Goal: Task Accomplishment & Management: Complete application form

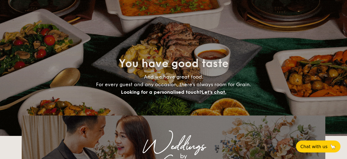
select select
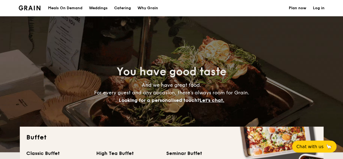
scroll to position [54, 0]
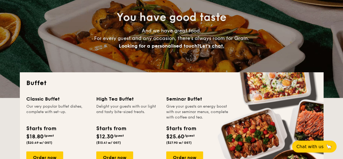
drag, startPoint x: 113, startPoint y: 36, endPoint x: 267, endPoint y: 36, distance: 153.4
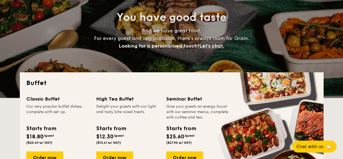
click at [267, 36] on h4 "And we have great food. For every guest and any occasion, there’s always room f…" at bounding box center [171, 38] width 243 height 23
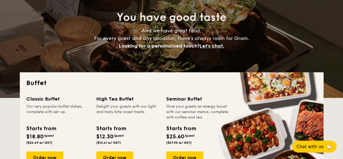
click at [218, 38] on span "And we have great food. For every guest and any occasion, there’s always room f…" at bounding box center [171, 38] width 155 height 21
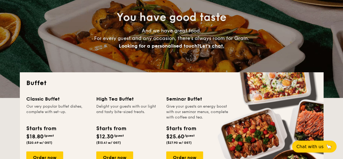
click at [213, 46] on span "Let's chat." at bounding box center [212, 46] width 25 height 6
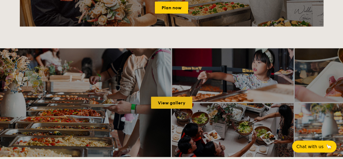
scroll to position [578, 0]
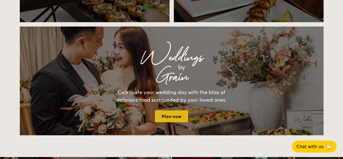
click at [175, 117] on link "Plan now" at bounding box center [171, 116] width 33 height 12
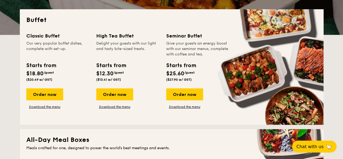
scroll to position [90, 0]
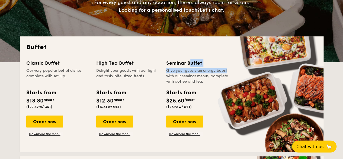
drag, startPoint x: 208, startPoint y: 68, endPoint x: 215, endPoint y: 68, distance: 7.1
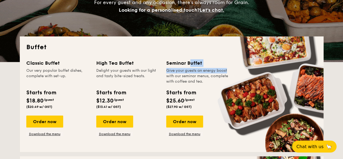
click at [214, 68] on div "Seminar Buffet Give your guests an energy boost with our seminar menus, complet…" at bounding box center [197, 71] width 63 height 25
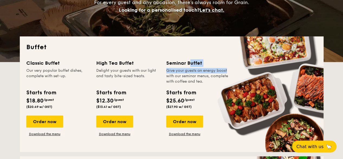
drag, startPoint x: 197, startPoint y: 72, endPoint x: 195, endPoint y: 73, distance: 3.2
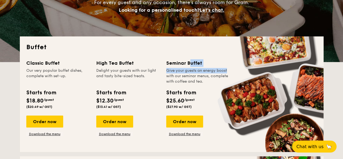
click at [197, 72] on div "Give your guests an energy boost with our seminar menus, complete with coffee a…" at bounding box center [197, 76] width 63 height 16
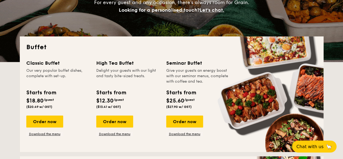
click at [173, 102] on span "$25.60" at bounding box center [175, 100] width 18 height 7
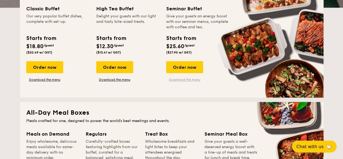
click at [178, 81] on link "Download the menu" at bounding box center [184, 79] width 37 height 4
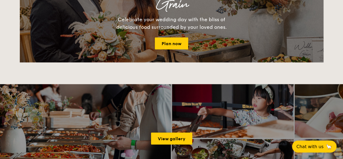
scroll to position [732, 0]
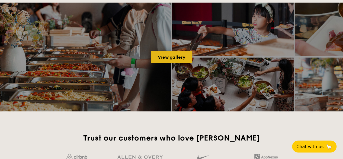
click at [179, 59] on link "View gallery" at bounding box center [171, 57] width 41 height 12
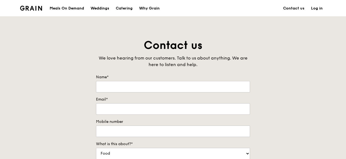
scroll to position [190, 0]
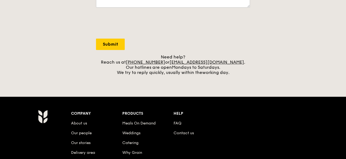
click at [312, 80] on div "Grain logo Meals On Demand Weddings Catering Why Grain Contact us Log in Contac…" at bounding box center [173, 33] width 346 height 447
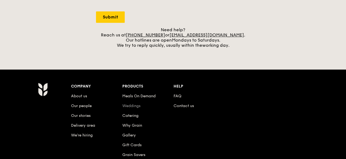
scroll to position [244, 0]
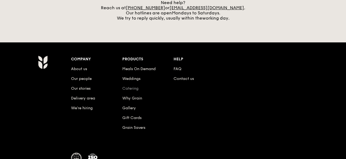
click at [134, 87] on link "Catering" at bounding box center [130, 88] width 16 height 5
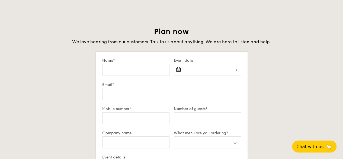
scroll to position [934, 0]
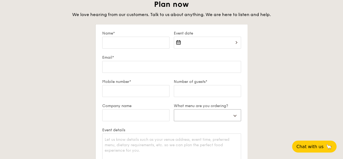
click at [200, 118] on select "Buffet Mini Buffet High Tea Canapés Meal Boxes Wedding" at bounding box center [207, 115] width 67 height 12
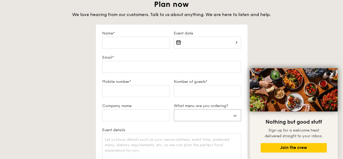
select select "wedding"
click at [174, 109] on select "Buffet Mini Buffet High Tea Canapés Meal Boxes Wedding" at bounding box center [207, 115] width 67 height 12
click at [137, 40] on input "Name*" at bounding box center [135, 43] width 67 height 12
type input "[PERSON_NAME]"
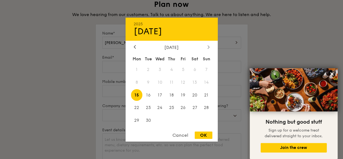
click at [210, 47] on div at bounding box center [208, 46] width 5 height 5
click at [208, 45] on icon at bounding box center [208, 47] width 2 height 4
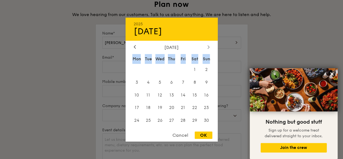
click at [208, 45] on icon at bounding box center [208, 46] width 2 height 3
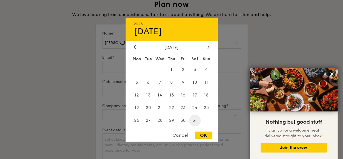
click at [193, 119] on span "31" at bounding box center [195, 120] width 12 height 12
click at [205, 135] on div "OK" at bounding box center [204, 134] width 18 height 7
type input "[DATE]"
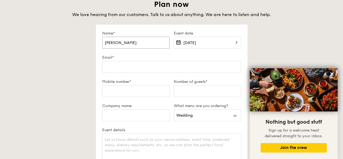
click at [123, 39] on input "[PERSON_NAME]" at bounding box center [135, 43] width 67 height 12
type input "L"
type input "Wenting"
drag, startPoint x: 137, startPoint y: 66, endPoint x: 139, endPoint y: 62, distance: 4.0
click at [139, 63] on input "Email*" at bounding box center [171, 67] width 139 height 12
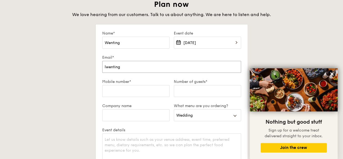
type input "[EMAIL_ADDRESS][DOMAIN_NAME]"
click at [153, 89] on input "Mobile number*" at bounding box center [135, 91] width 67 height 12
type input "94507250"
click at [188, 89] on input "Number of guests*" at bounding box center [207, 91] width 67 height 12
click at [206, 88] on input "120" at bounding box center [207, 91] width 67 height 12
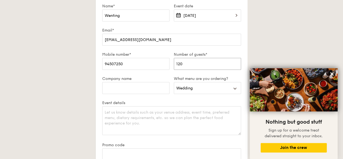
type input "120"
click at [143, 119] on textarea "Event details" at bounding box center [171, 120] width 139 height 29
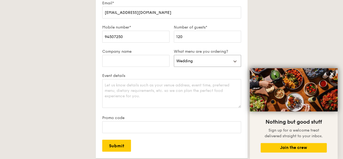
click at [201, 58] on select "Buffet Mini Buffet High Tea Canapés Meal Boxes Wedding" at bounding box center [207, 61] width 67 height 12
click at [174, 55] on select "Buffet Mini Buffet High Tea Canapés Meal Boxes Wedding" at bounding box center [207, 61] width 67 height 12
click at [148, 90] on textarea "Event details" at bounding box center [171, 93] width 139 height 29
click at [139, 90] on textarea "Event details" at bounding box center [171, 93] width 139 height 29
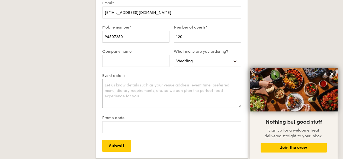
click at [131, 91] on textarea "Event details" at bounding box center [171, 93] width 139 height 29
drag, startPoint x: 147, startPoint y: 84, endPoint x: 125, endPoint y: 85, distance: 22.0
click at [125, 85] on textarea "Hello! I am planning" at bounding box center [171, 93] width 139 height 29
drag, startPoint x: 142, startPoint y: 84, endPoint x: 119, endPoint y: 83, distance: 22.5
click at [118, 84] on textarea "Hello! I am sourcing for" at bounding box center [171, 93] width 139 height 29
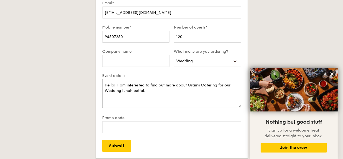
paste textarea "Specifically, I would like to know:"
paste textarea "The menu options available for a wedding lunch buffet"
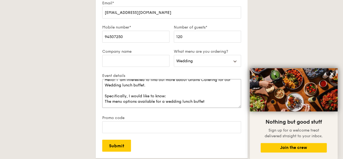
click at [104, 99] on textarea "Hello! I am interested to find out more about Grains Catering for our Wedding l…" at bounding box center [171, 93] width 139 height 29
click at [170, 101] on textarea "Hello! I am interested to find out more about Grains Catering for our Wedding l…" at bounding box center [171, 93] width 139 height 29
drag, startPoint x: 199, startPoint y: 98, endPoint x: 216, endPoint y: 99, distance: 17.1
click at [201, 98] on textarea "Hello! I am interested to find out more about Grains Catering for our Wedding l…" at bounding box center [171, 93] width 139 height 29
click at [216, 99] on textarea "Hello! I am interested to find out more about Grains Catering for our Wedding l…" at bounding box center [171, 93] width 139 height 29
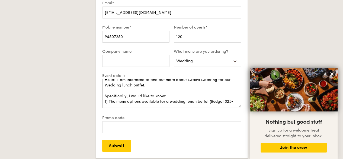
scroll to position [7, 0]
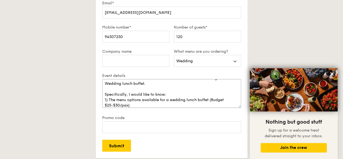
click at [108, 104] on textarea "Hello! I am interested to find out more about Grains Catering for our Wedding l…" at bounding box center [171, 93] width 139 height 29
click at [118, 104] on textarea "Hello! I am interested to find out more about Grains Catering for our Wedding l…" at bounding box center [171, 93] width 139 height 29
click at [133, 103] on textarea "Hello! I am interested to find out more about Grains Catering for our Wedding l…" at bounding box center [171, 93] width 139 height 29
click at [139, 104] on textarea "Hello! I am interested to find out more about Grains Catering for our Wedding l…" at bounding box center [171, 93] width 139 height 29
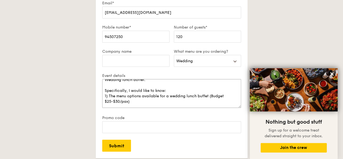
scroll to position [12, 0]
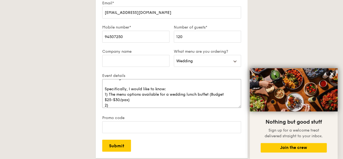
drag, startPoint x: 119, startPoint y: 100, endPoint x: 127, endPoint y: 100, distance: 8.7
click at [120, 100] on textarea "Hello! I am interested to find out more about Grains Catering for our Wedding l…" at bounding box center [171, 93] width 139 height 29
click at [133, 103] on textarea "Hello! I am interested to find out more about Grains Catering for our Wedding l…" at bounding box center [171, 93] width 139 height 29
click at [119, 99] on textarea "Hello! I am interested to find out more about Grains Catering for our Wedding l…" at bounding box center [171, 93] width 139 height 29
click at [169, 101] on textarea "Hello! I am interested to find out more about Grains Catering for our Wedding l…" at bounding box center [171, 93] width 139 height 29
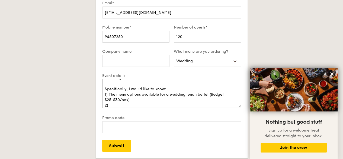
click at [115, 104] on textarea "Hello! I am interested to find out more about Grains Catering for our Wedding l…" at bounding box center [171, 93] width 139 height 29
paste textarea "Availability on"
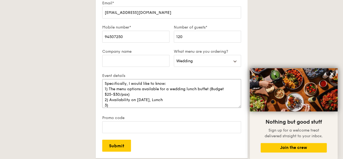
click at [184, 100] on textarea "Hello! I am interested to find out more about Grains Catering for our Wedding l…" at bounding box center [171, 93] width 139 height 29
paste textarea "Delivery and setup options, including the buffet setup style"
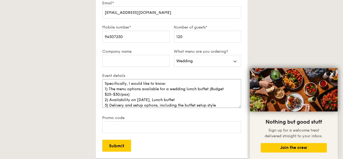
scroll to position [22, 0]
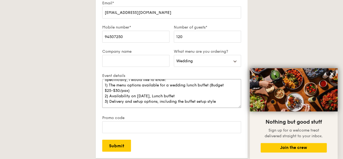
drag, startPoint x: 110, startPoint y: 104, endPoint x: 218, endPoint y: 102, distance: 108.2
click at [214, 99] on textarea "Hello! I am interested to find out more about Grains Catering for our Wedding l…" at bounding box center [171, 93] width 139 height 29
click at [220, 101] on textarea "Hello! I am interested to find out more about Grains Catering for our Wedding l…" at bounding box center [171, 93] width 139 height 29
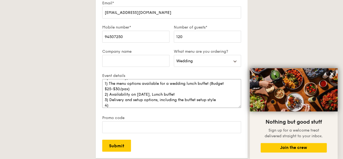
click at [122, 104] on textarea "Hello! I am interested to find out more about Grains Catering for our Wedding l…" at bounding box center [171, 93] width 139 height 29
paste textarea "Whether you offer food tasting sessions prior to the event"
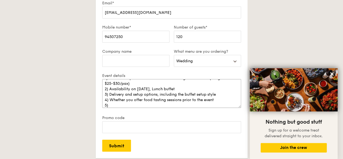
paste textarea "Any special services or customization options you offer for weddings"
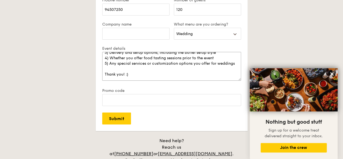
scroll to position [22, 0]
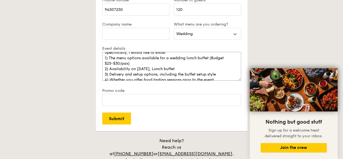
click at [112, 62] on textarea "Hello! I am interested to find out more about Grains Catering for our Wedding l…" at bounding box center [171, 66] width 139 height 29
click at [128, 70] on textarea "Hello! I am interested to find out more about Grains Catering for our Wedding l…" at bounding box center [171, 66] width 139 height 29
click at [184, 66] on textarea "Hello! I am interested to find out more about Grains Catering for our Wedding l…" at bounding box center [171, 66] width 139 height 29
click at [192, 67] on textarea "Hello! I am interested to find out more about Grains Catering for our Wedding l…" at bounding box center [171, 66] width 139 height 29
click at [197, 68] on textarea "Hello! I am interested to find out more about Grains Catering for our Wedding l…" at bounding box center [171, 66] width 139 height 29
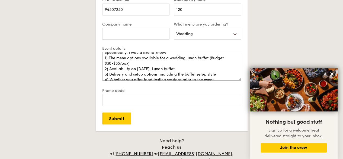
click at [118, 62] on textarea "Hello! I am interested to find out more about Grains Catering for our Wedding l…" at bounding box center [171, 66] width 139 height 29
click at [144, 64] on textarea "Hello! I am interested to find out more about Grains Catering for our Wedding l…" at bounding box center [171, 66] width 139 height 29
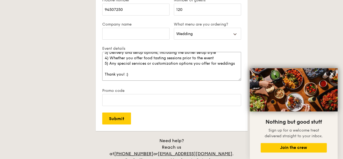
click at [149, 73] on textarea "Hello! I am interested to find out more about Grains Catering for our Wedding l…" at bounding box center [171, 66] width 139 height 29
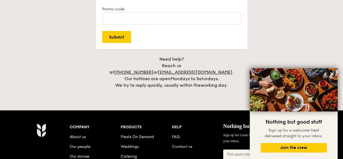
scroll to position [1015, 0]
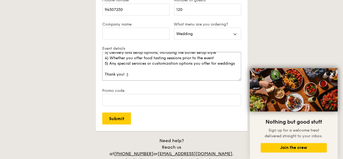
drag, startPoint x: 132, startPoint y: 74, endPoint x: 89, endPoint y: 76, distance: 42.4
click at [89, 76] on div "Plan now We love hearing from our customers. Talk to us about anything. We are …" at bounding box center [172, 44] width 304 height 252
paste textarea "very much for your assistance. I look forward to hearing from you soon."
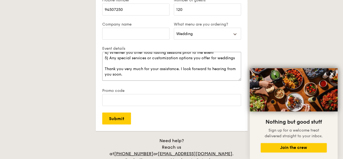
scroll to position [50, 0]
click at [271, 48] on div "Plan now We love hearing from our customers. Talk to us about anything. We are …" at bounding box center [172, 44] width 304 height 252
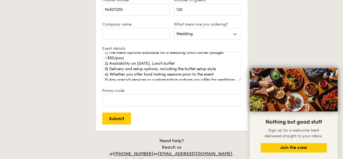
scroll to position [0, 0]
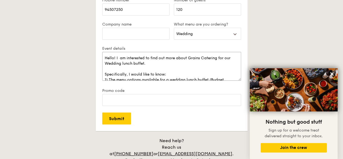
click at [200, 58] on textarea "Hello! I am interested to find out more about Grains Catering for our Wedding l…" at bounding box center [171, 66] width 139 height 29
click at [203, 67] on textarea "Hello! I am interested to find out more about Grain Catering for our Wedding lu…" at bounding box center [171, 66] width 139 height 29
click at [171, 67] on textarea "Hello! I am interested to find out more about Grain Catering for our Wedding lu…" at bounding box center [171, 66] width 139 height 29
click at [169, 63] on textarea "Hello! I am interested to find out more about Grain Catering for our Wedding lu…" at bounding box center [171, 66] width 139 height 29
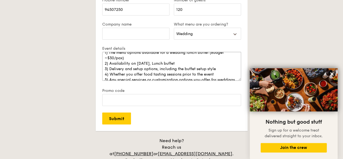
click at [169, 63] on textarea "Hello! I am interested to find out more about Grain Catering for our Wedding lu…" at bounding box center [171, 66] width 139 height 29
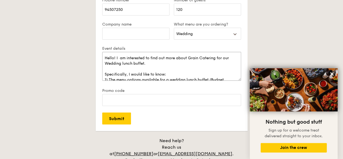
click at [129, 78] on textarea "Hello! I am interested to find out more about Grain Catering for our Wedding lu…" at bounding box center [171, 66] width 139 height 29
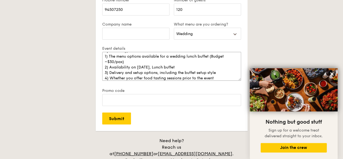
scroll to position [29, 0]
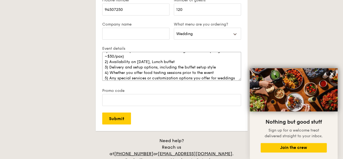
click at [212, 66] on textarea "Hello! I am interested to find out more about Grain Catering for our Wedding lu…" at bounding box center [171, 66] width 139 height 29
click at [217, 66] on textarea "Hello! I am interested to find out more about Grain Catering for our Wedding lu…" at bounding box center [171, 66] width 139 height 29
click at [219, 68] on textarea "Hello! I am interested to find out more about Grain Catering for our Wedding lu…" at bounding box center [171, 66] width 139 height 29
click at [220, 66] on textarea "Hello! I am interested to find out more about Grain Catering for our Wedding lu…" at bounding box center [171, 66] width 139 height 29
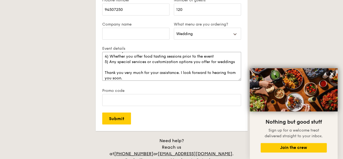
scroll to position [56, 0]
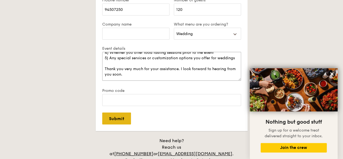
type textarea "Hello! I am interested to find out more about Grain Catering for our Wedding lu…"
click at [116, 117] on input "Submit" at bounding box center [116, 118] width 29 height 12
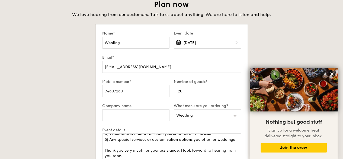
select select
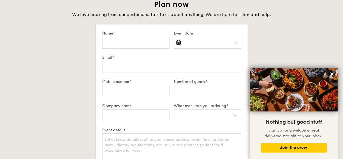
scroll to position [0, 0]
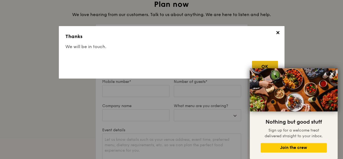
click at [259, 62] on div "OK" at bounding box center [265, 66] width 26 height 11
